Goal: Check status: Check status

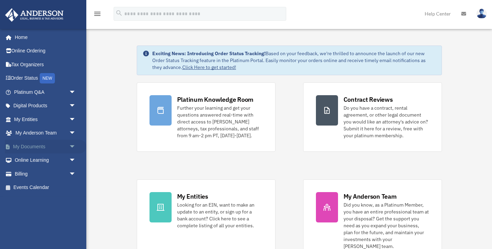
click at [76, 142] on span "arrow_drop_down" at bounding box center [76, 147] width 14 height 14
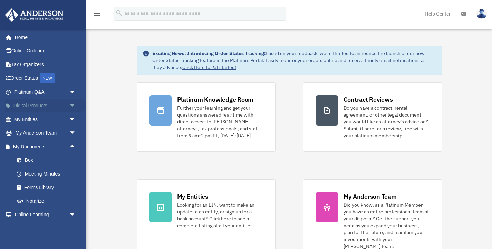
scroll to position [4, 0]
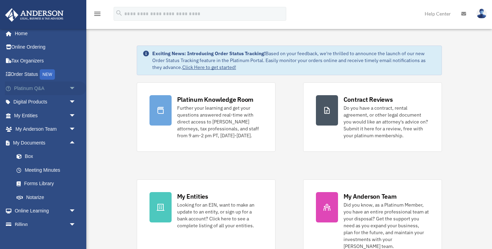
click at [77, 86] on span "arrow_drop_down" at bounding box center [76, 88] width 14 height 14
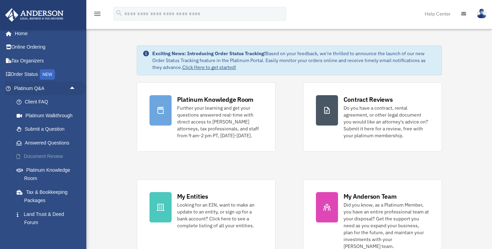
click at [61, 157] on link "Document Review" at bounding box center [48, 157] width 77 height 14
click at [44, 153] on link "Document Review" at bounding box center [48, 157] width 77 height 14
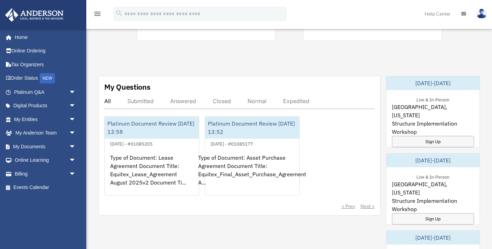
scroll to position [222, 0]
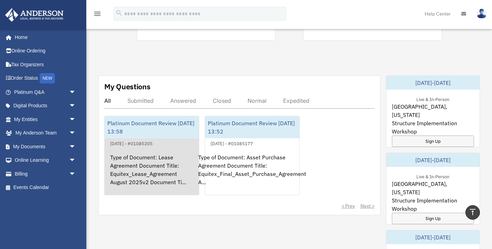
click at [154, 123] on div "Platinum Document Review [DATE] 13:58" at bounding box center [152, 127] width 94 height 22
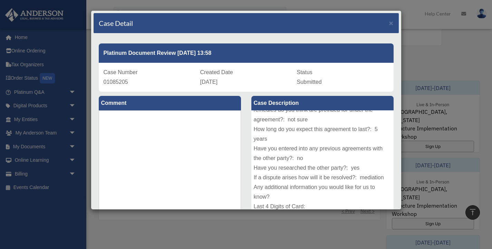
scroll to position [0, 0]
click at [392, 24] on span "×" at bounding box center [391, 23] width 4 height 8
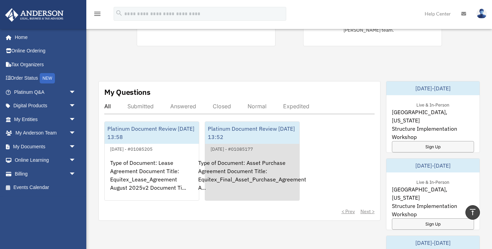
click at [287, 128] on div "Platinum Document Review [DATE] 13:52" at bounding box center [252, 133] width 94 height 22
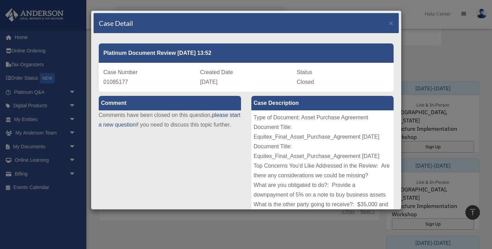
scroll to position [188, 0]
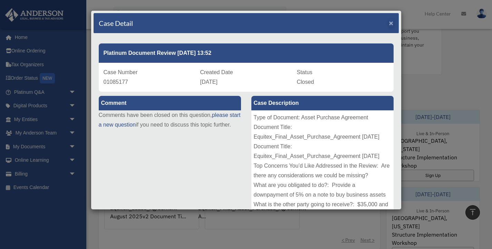
click at [390, 22] on span "×" at bounding box center [391, 23] width 4 height 8
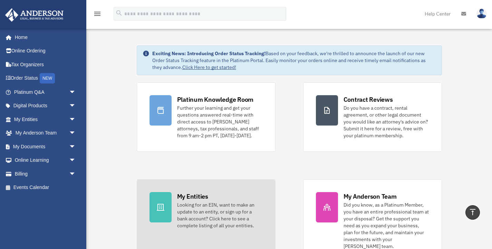
scroll to position [0, 0]
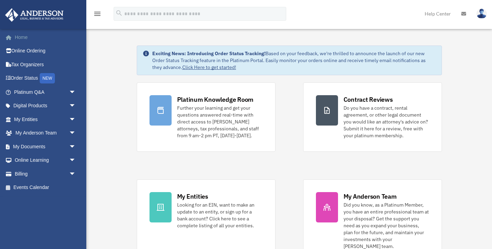
click at [21, 41] on link "Home" at bounding box center [45, 37] width 81 height 14
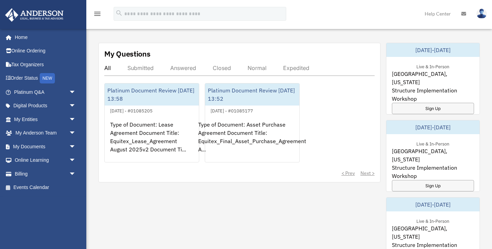
scroll to position [255, 0]
click at [142, 64] on div "Submitted" at bounding box center [140, 67] width 26 height 7
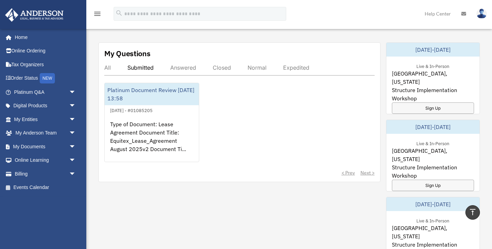
click at [183, 64] on div "Answered" at bounding box center [183, 67] width 26 height 7
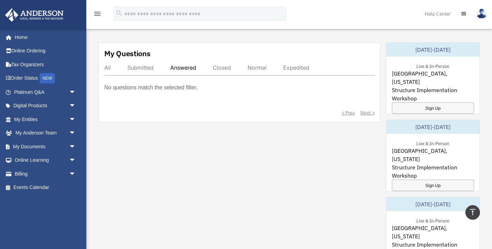
click at [219, 64] on div "Closed" at bounding box center [221, 67] width 18 height 7
